Goal: Task Accomplishment & Management: Complete application form

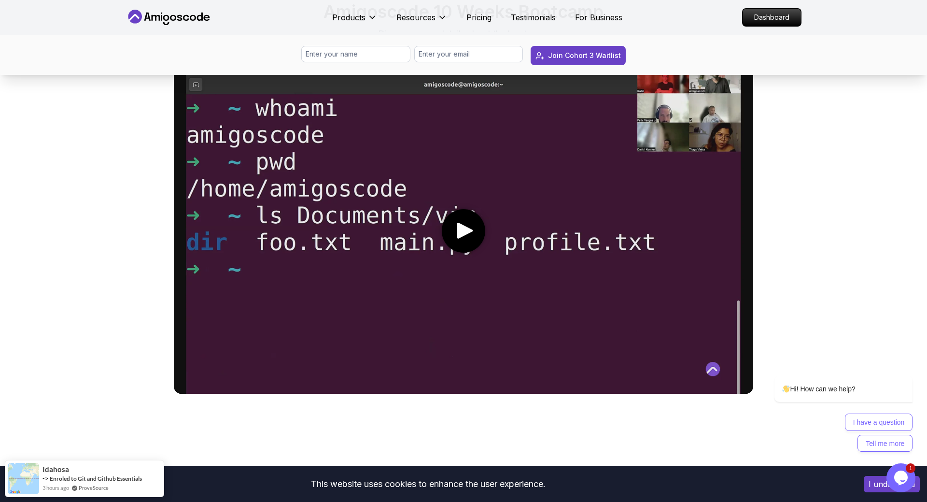
click at [477, 233] on media-play-button "play" at bounding box center [463, 230] width 43 height 43
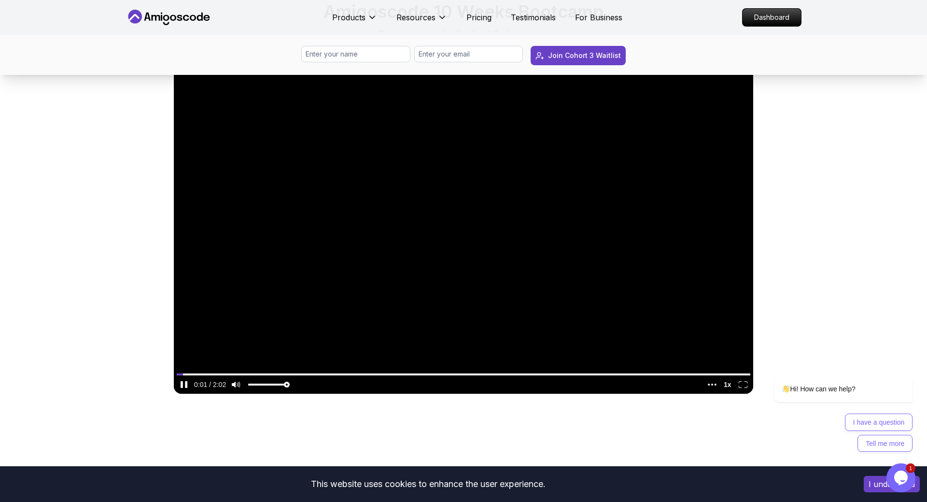
click at [182, 381] on icon "pause" at bounding box center [182, 384] width 2 height 7
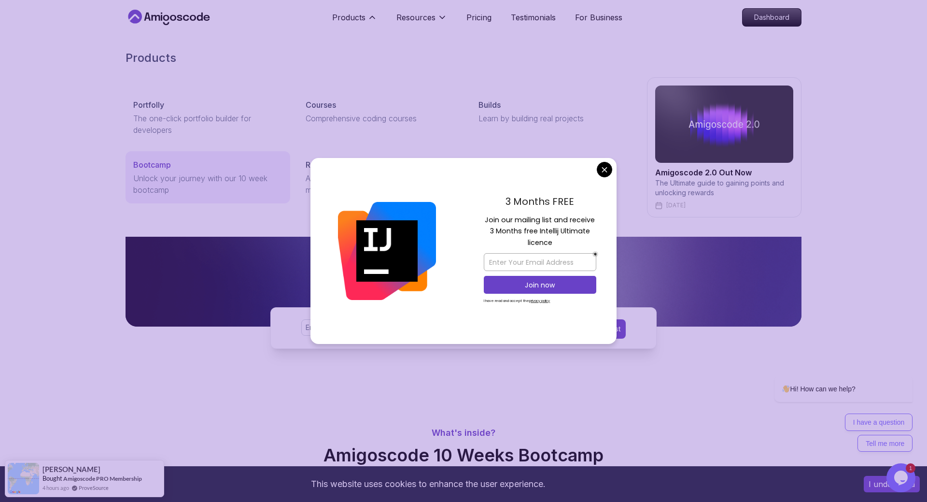
click at [149, 162] on p "Bootcamp" at bounding box center [152, 165] width 38 height 12
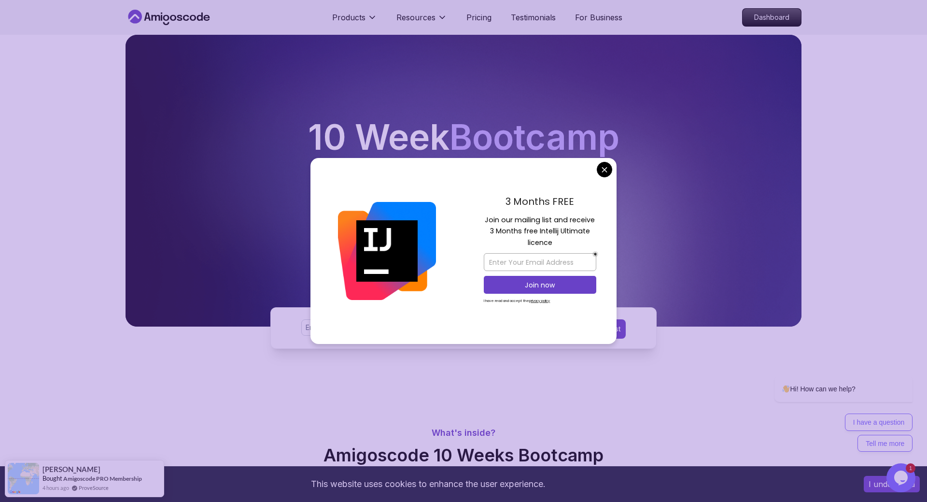
click at [610, 162] on div "3 Months FREE Join our mailing list and receive 3 Months free Intellij Ultimate…" at bounding box center [539, 251] width 153 height 186
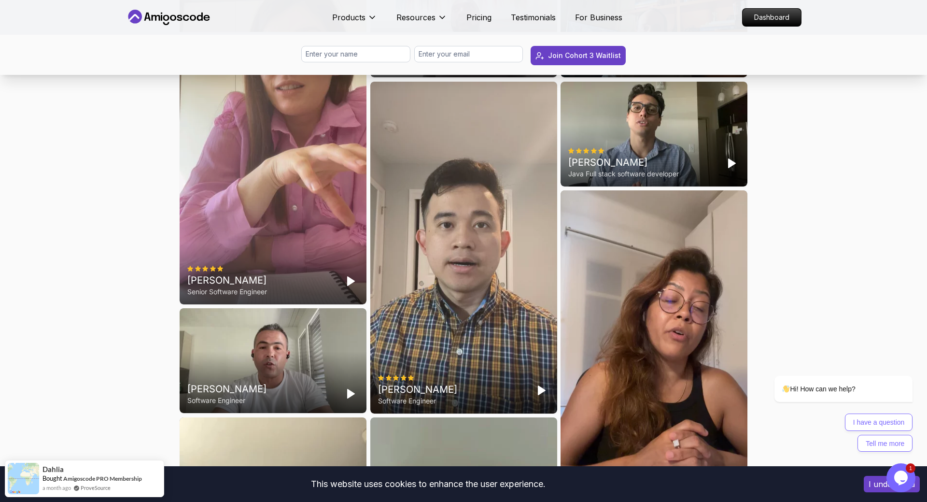
scroll to position [2511, 0]
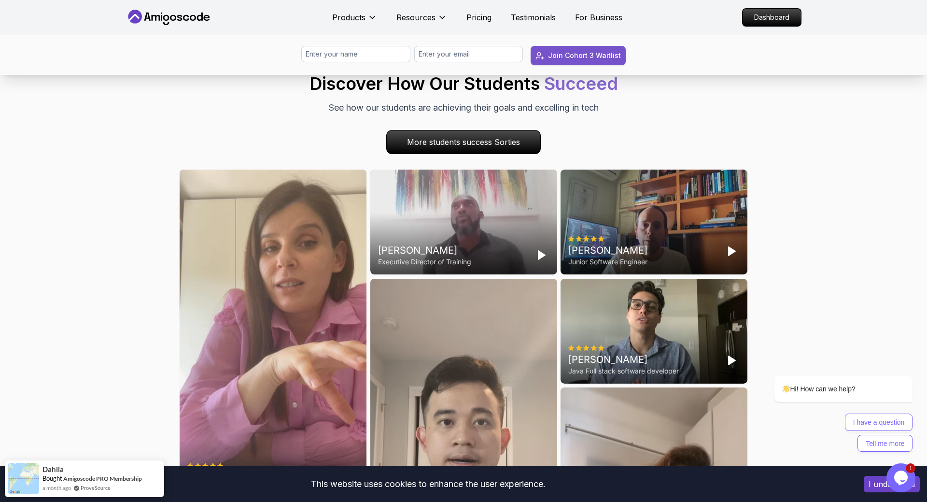
click at [599, 61] on button "Join Cohort 3 Waitlist" at bounding box center [577, 55] width 95 height 19
click at [586, 120] on div "Students Success Discover How Our Students Succeed See how our students are ach…" at bounding box center [464, 501] width 570 height 898
click at [366, 51] on input "text" at bounding box center [355, 54] width 109 height 16
type input "[PERSON_NAME] van [PERSON_NAME]"
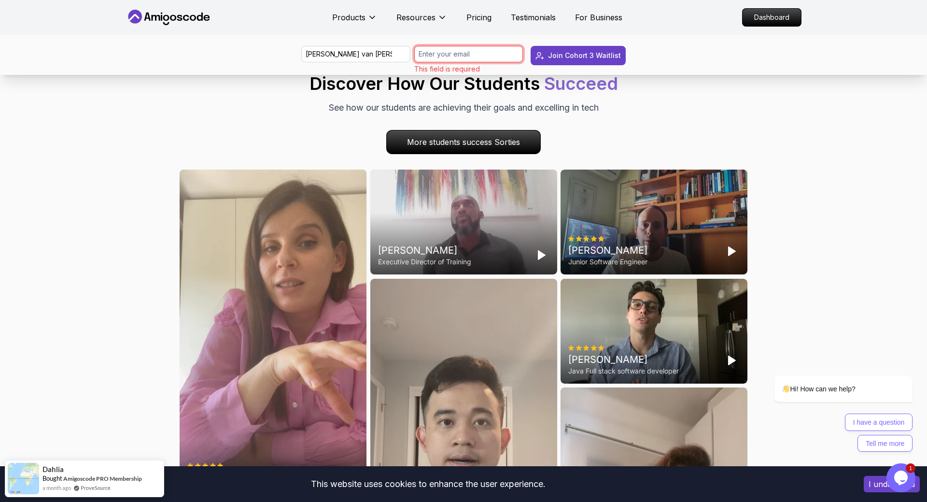
click at [446, 51] on input "email" at bounding box center [468, 54] width 109 height 16
type input "[EMAIL_ADDRESS][DOMAIN_NAME]"
click at [560, 54] on div "Join Cohort 3 Waitlist" at bounding box center [584, 56] width 73 height 10
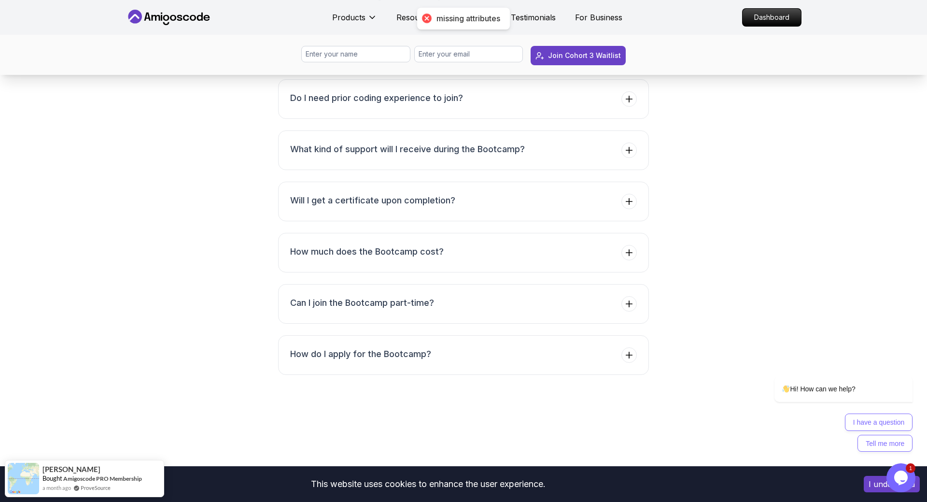
scroll to position [3889, 0]
